Goal: Information Seeking & Learning: Learn about a topic

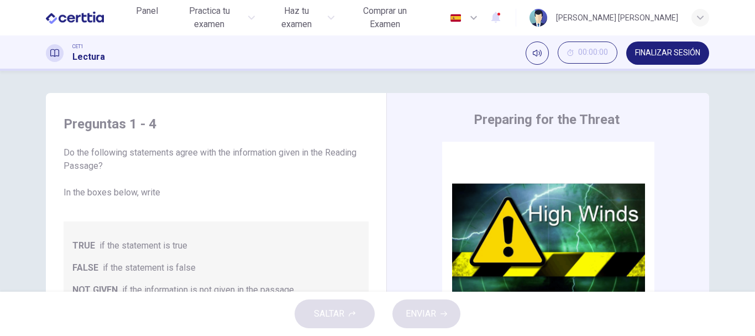
click at [500, 15] on icon "button" at bounding box center [496, 17] width 9 height 11
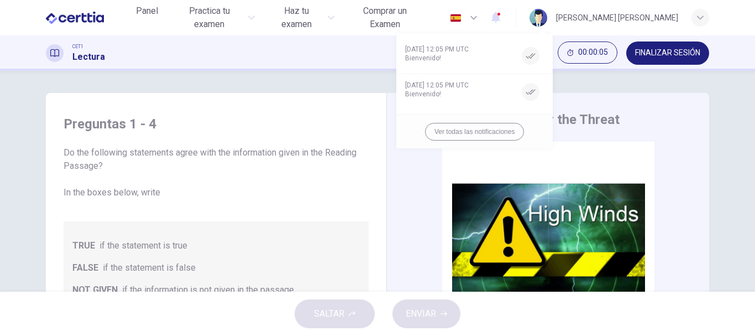
click at [745, 116] on div at bounding box center [377, 168] width 755 height 336
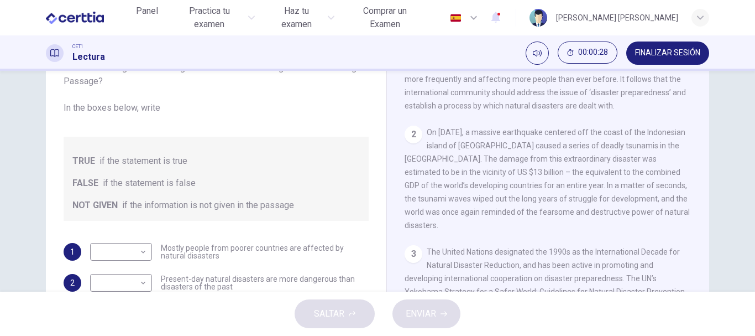
scroll to position [654, 0]
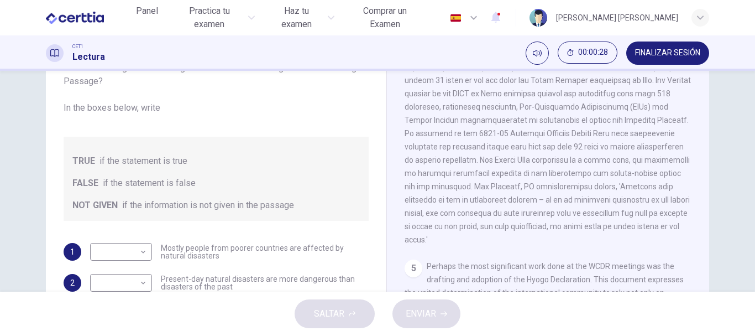
click at [641, 152] on span at bounding box center [548, 133] width 287 height 221
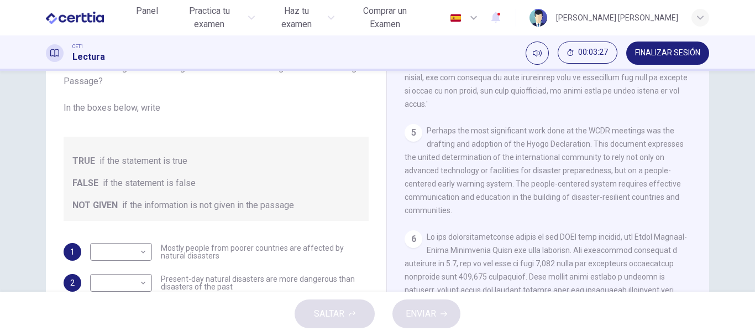
scroll to position [799, 0]
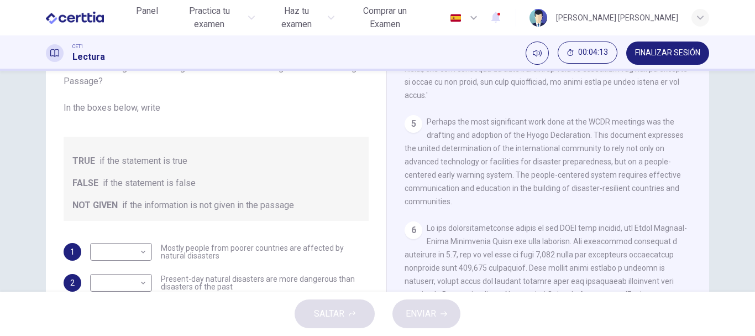
drag, startPoint x: 741, startPoint y: 195, endPoint x: 750, endPoint y: 229, distance: 35.9
click at [749, 232] on div "Preguntas 1 - 4 Do the following statements agree with the information given in…" at bounding box center [377, 181] width 755 height 221
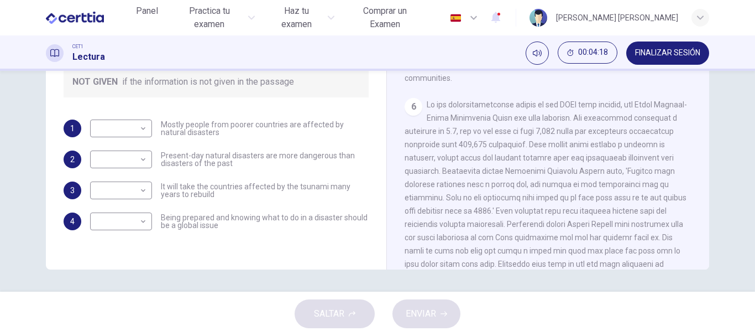
scroll to position [821, 0]
